Goal: Transaction & Acquisition: Book appointment/travel/reservation

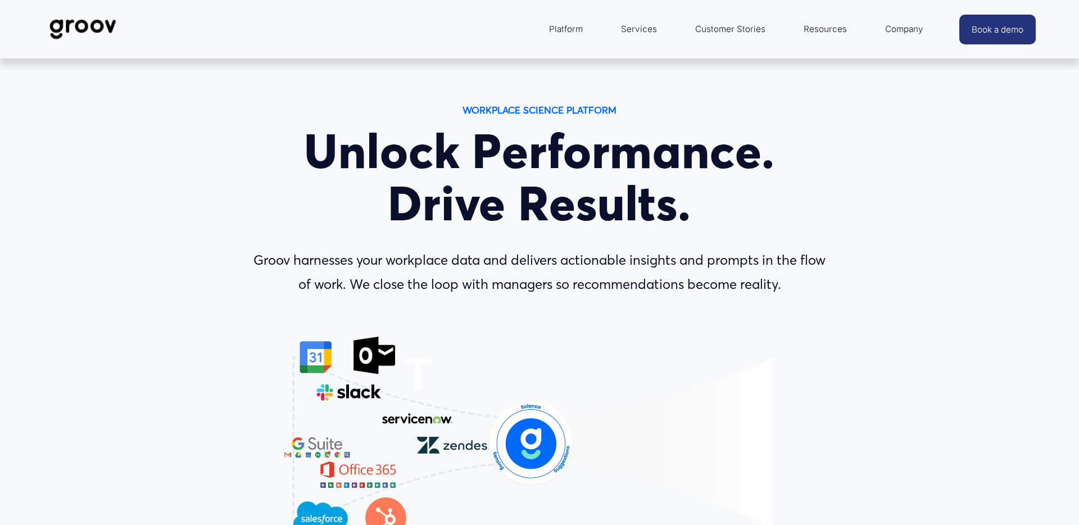
click at [651, 24] on link "Services" at bounding box center [638, 29] width 47 height 27
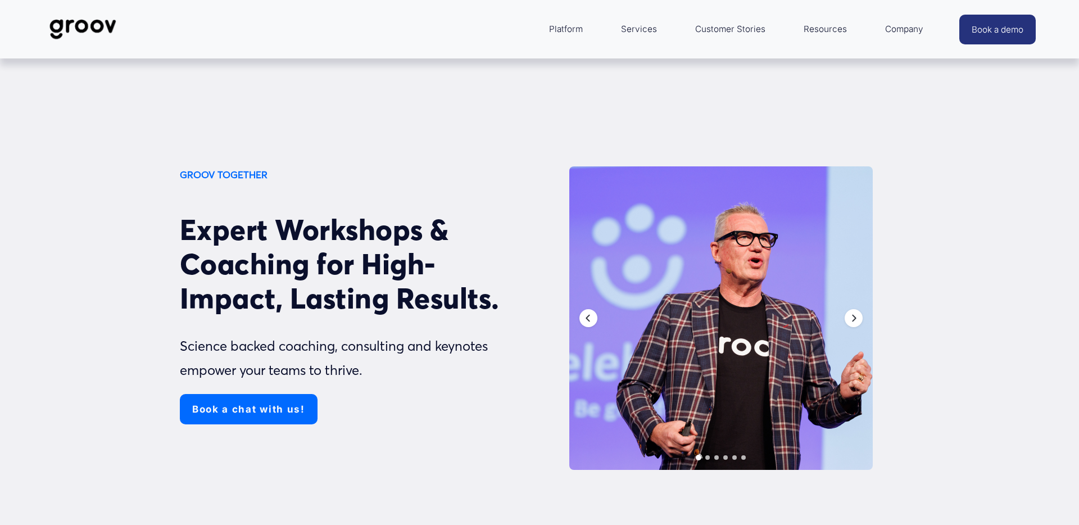
click at [225, 413] on link "Book a chat with us!" at bounding box center [249, 409] width 138 height 30
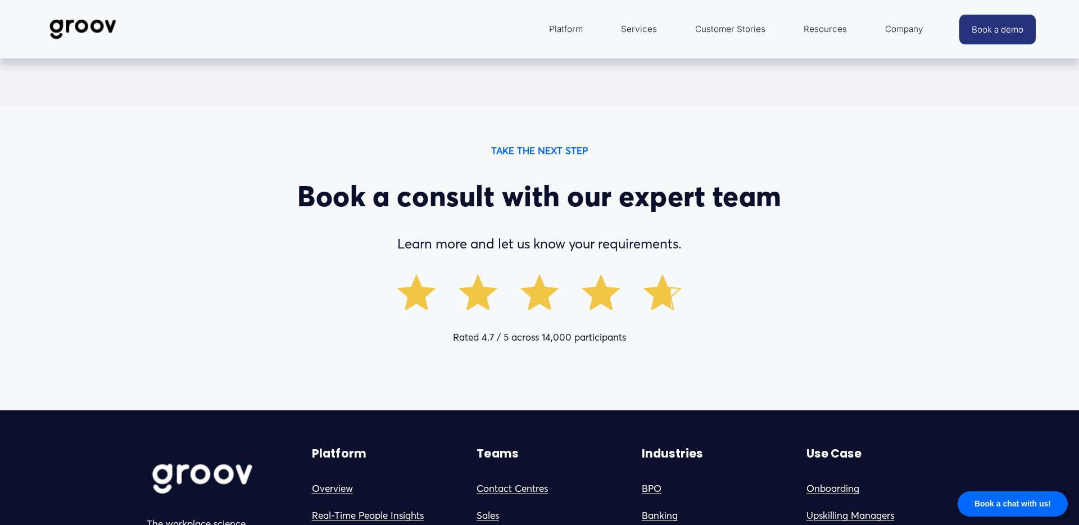
scroll to position [6172, 0]
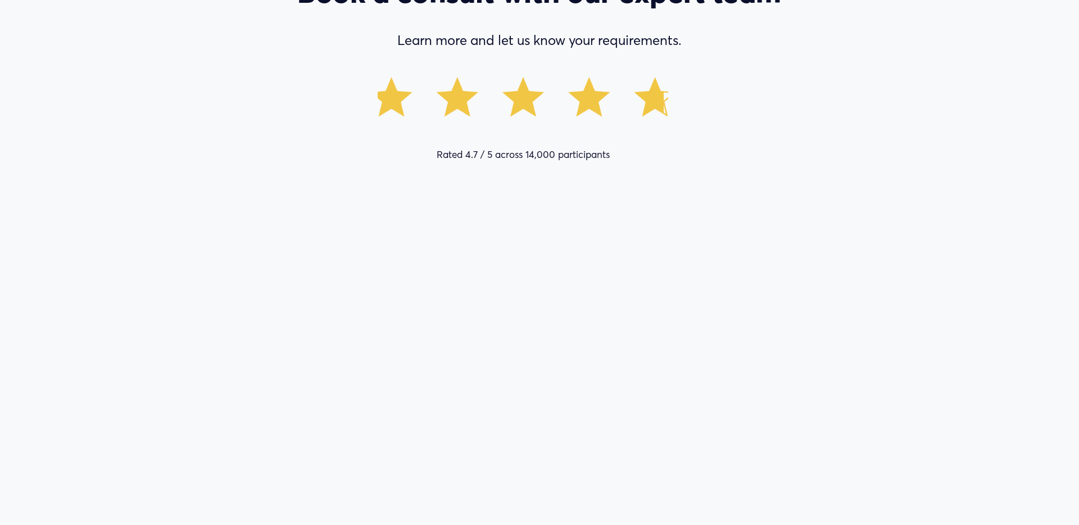
scroll to position [6356, 0]
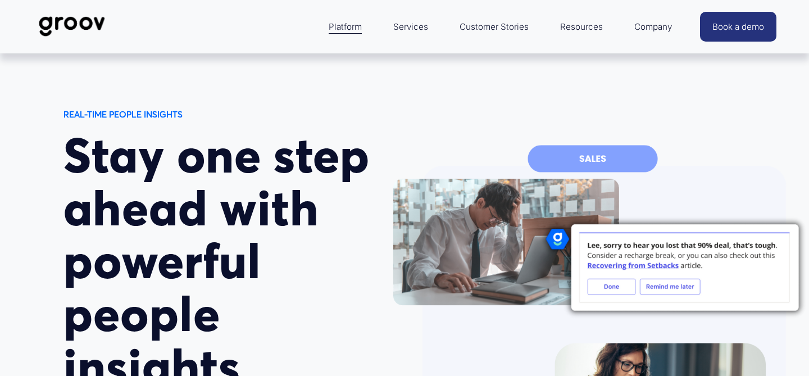
drag, startPoint x: 539, startPoint y: 97, endPoint x: 463, endPoint y: 121, distance: 79.1
click at [539, 97] on div "REAL-TIME PEOPLE INSIGHTS Stay one step ahead with powerful people insights Bet…" at bounding box center [404, 338] width 809 height 571
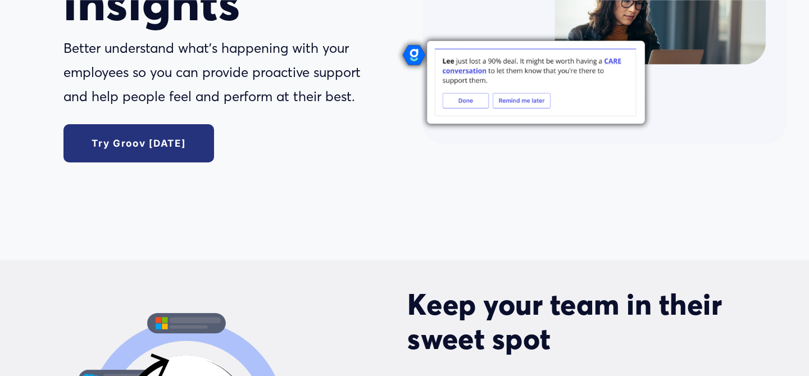
scroll to position [468, 0]
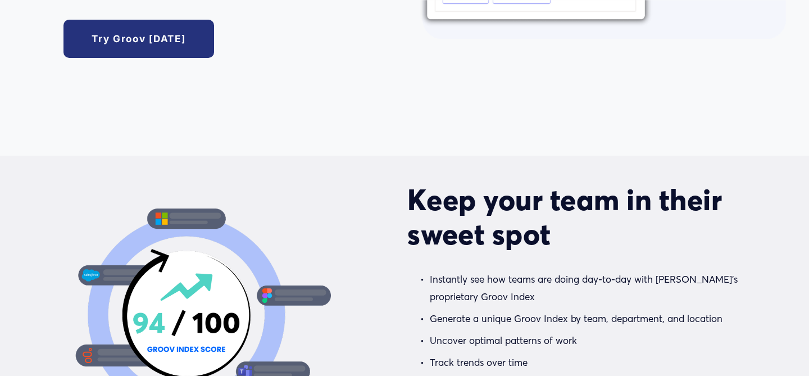
click at [150, 33] on link "Try Groov [DATE]" at bounding box center [138, 39] width 150 height 38
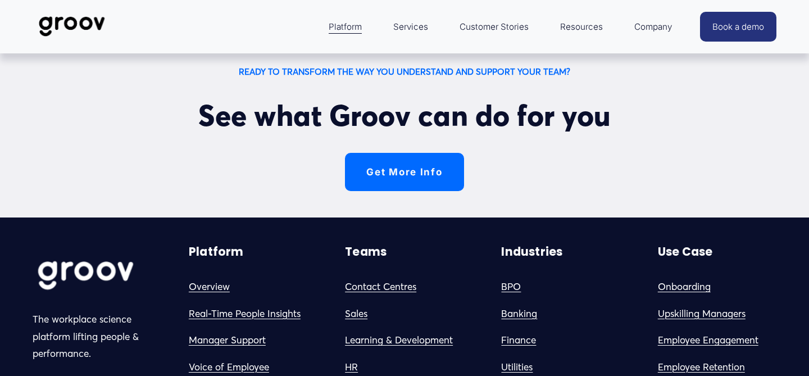
scroll to position [2943, 0]
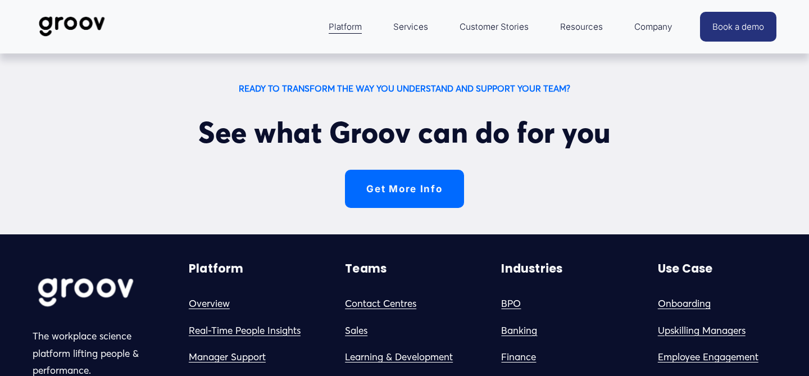
click at [421, 186] on link "Get More Info" at bounding box center [404, 189] width 119 height 38
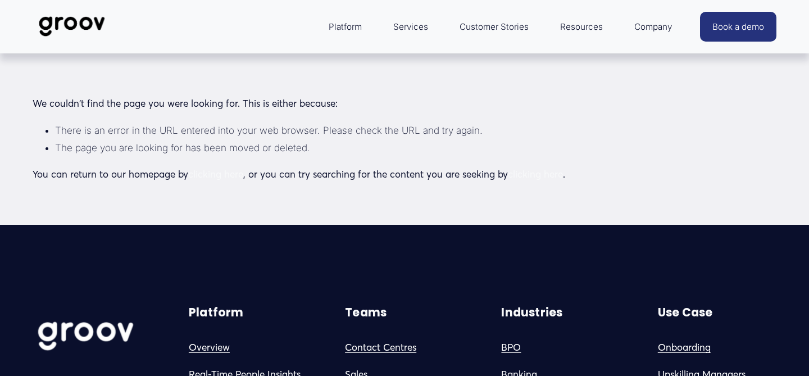
click at [733, 18] on link "Book a demo" at bounding box center [738, 27] width 76 height 30
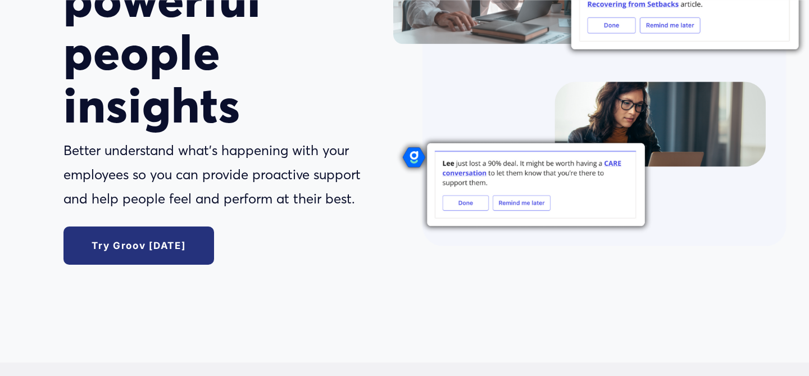
scroll to position [269, 0]
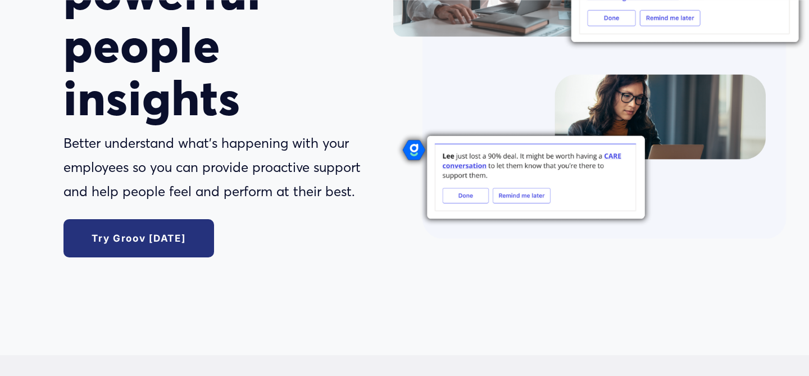
click at [180, 226] on link "Try Groov today" at bounding box center [138, 238] width 150 height 38
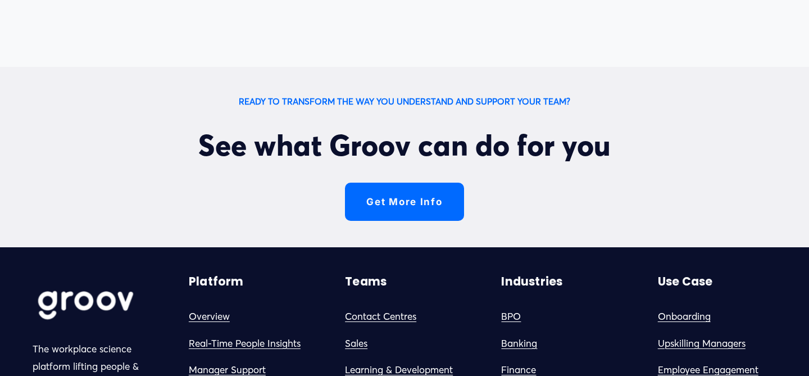
scroll to position [2976, 0]
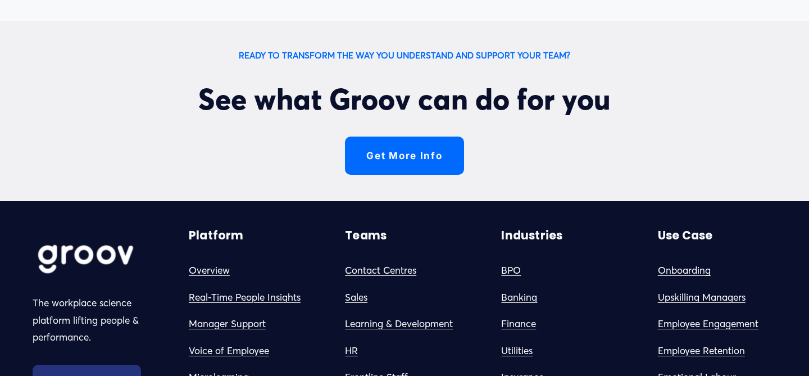
click at [387, 161] on link "Get More Info" at bounding box center [404, 156] width 119 height 38
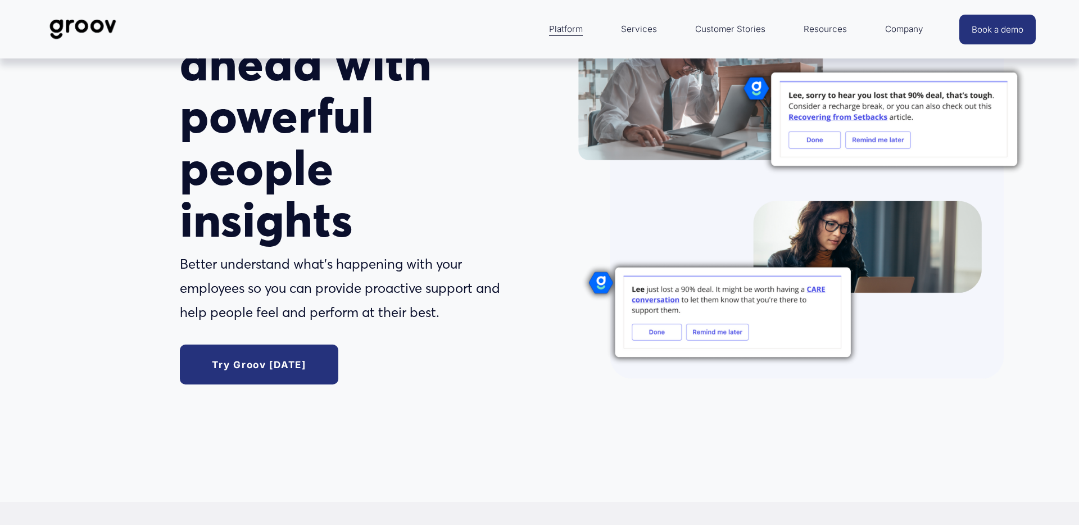
scroll to position [224, 0]
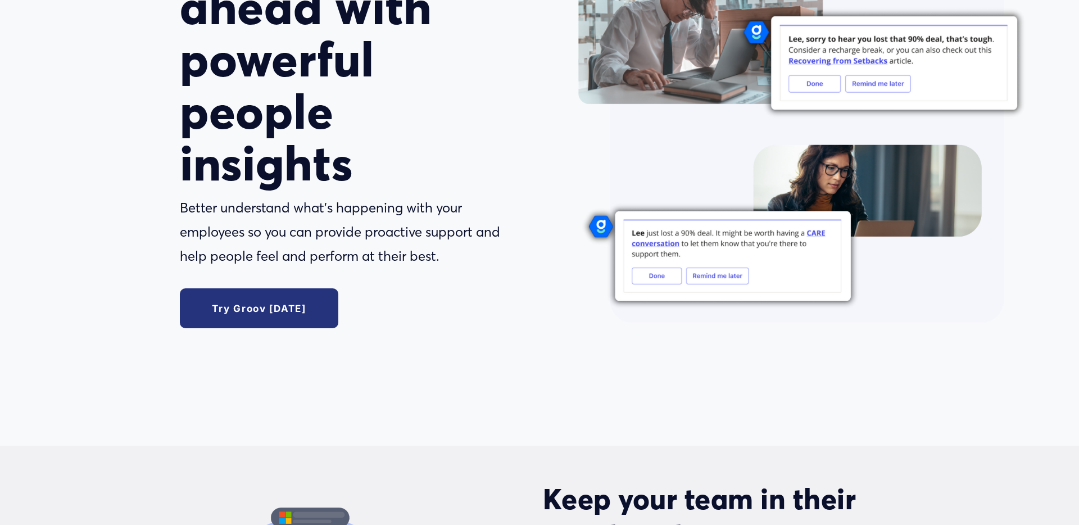
click at [270, 315] on link "Try Groov [DATE]" at bounding box center [259, 308] width 159 height 40
